Goal: Information Seeking & Learning: Learn about a topic

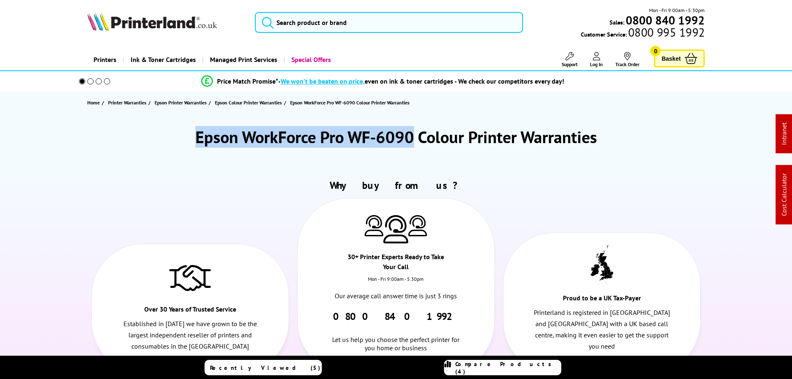
drag, startPoint x: 413, startPoint y: 136, endPoint x: 192, endPoint y: 138, distance: 220.7
click at [190, 138] on div "Epson WorkForce Pro WF-6090 Colour Printer Warranties" at bounding box center [396, 137] width 618 height 22
copy h1 "Epson WorkForce Pro WF-6090"
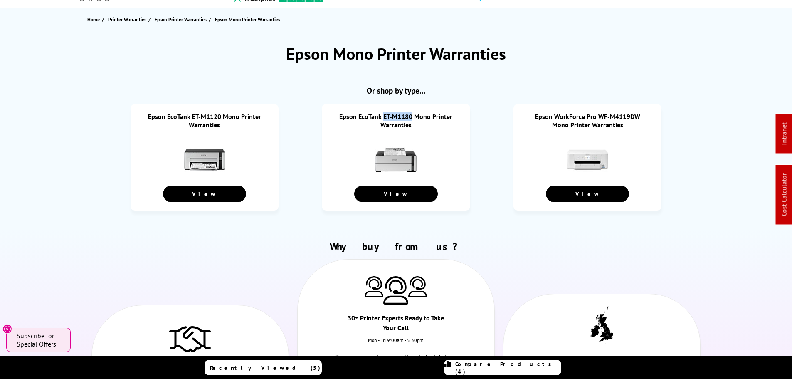
drag, startPoint x: 384, startPoint y: 110, endPoint x: 412, endPoint y: 114, distance: 27.7
click at [412, 114] on li "Epson EcoTank ET-M1180 Mono Printer Warranties View" at bounding box center [396, 157] width 148 height 106
copy link "ET-M1180"
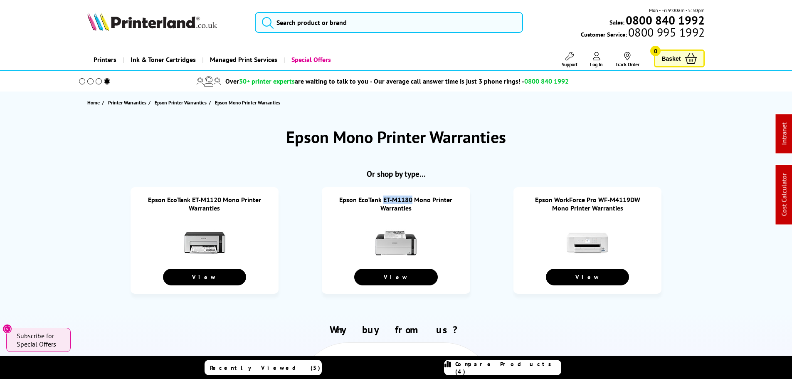
click at [184, 105] on span "Epson Printer Warranties" at bounding box center [181, 102] width 52 height 9
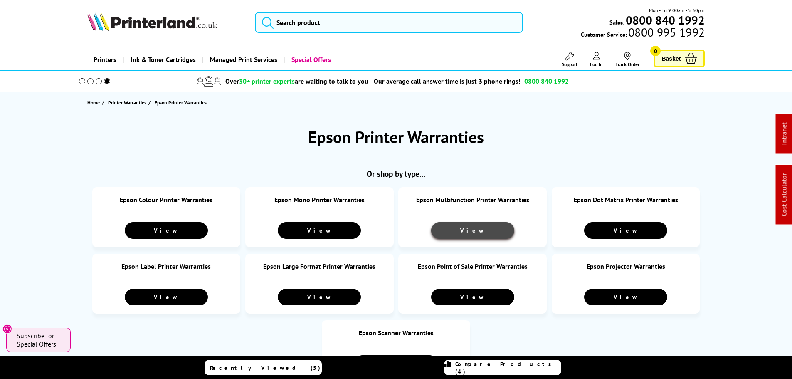
click at [459, 226] on link "View" at bounding box center [472, 230] width 83 height 17
